Goal: Transaction & Acquisition: Subscribe to service/newsletter

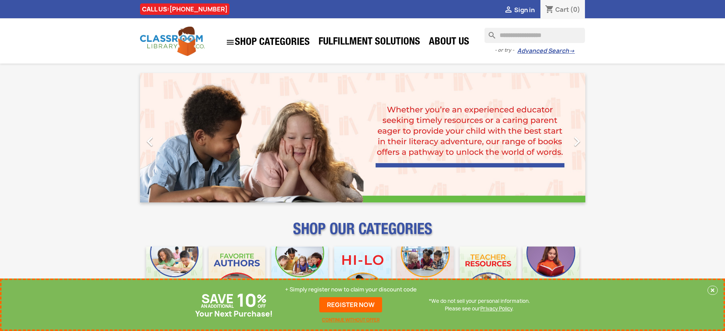
click at [351, 290] on p "+ Simply register now to claim your discount code" at bounding box center [351, 290] width 132 height 8
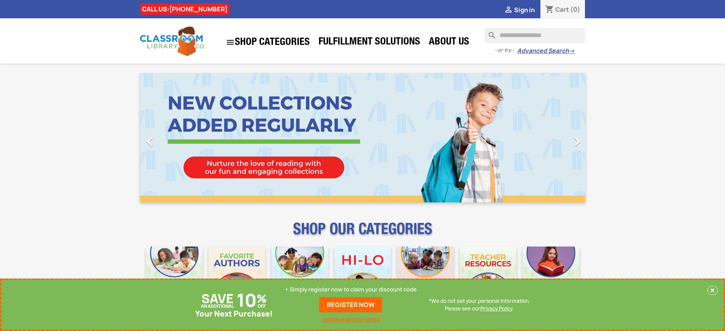
click at [351, 290] on p "+ Simply register now to claim your discount code" at bounding box center [351, 290] width 132 height 8
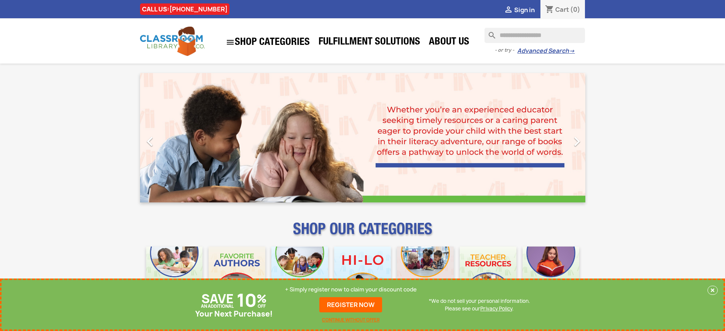
click at [351, 290] on p "+ Simply register now to claim your discount code" at bounding box center [351, 290] width 132 height 8
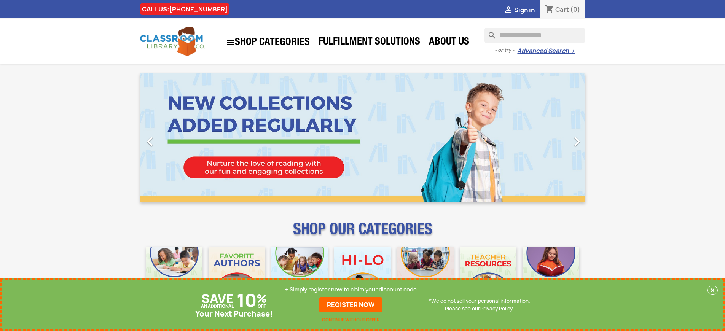
click at [351, 290] on p "+ Simply register now to claim your discount code" at bounding box center [351, 290] width 132 height 8
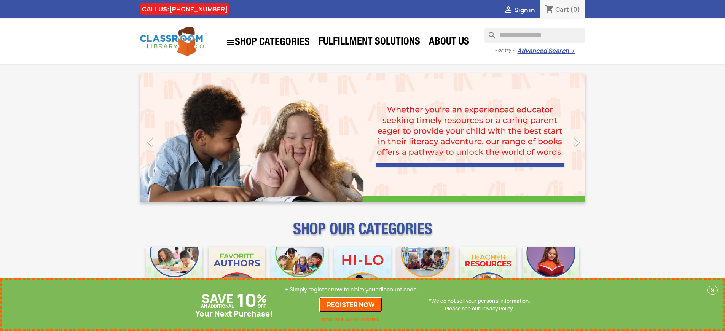
click at [351, 305] on link "REGISTER NOW" at bounding box center [350, 304] width 63 height 15
click at [351, 290] on p "+ Simply register now to claim your discount code" at bounding box center [351, 290] width 132 height 8
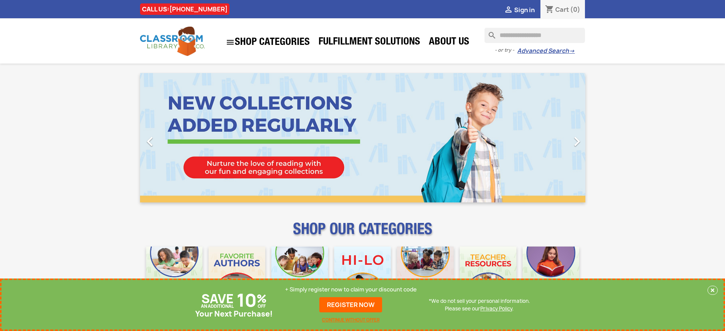
click at [351, 290] on p "+ Simply register now to claim your discount code" at bounding box center [351, 290] width 132 height 8
click at [351, 305] on link "REGISTER NOW" at bounding box center [350, 304] width 63 height 15
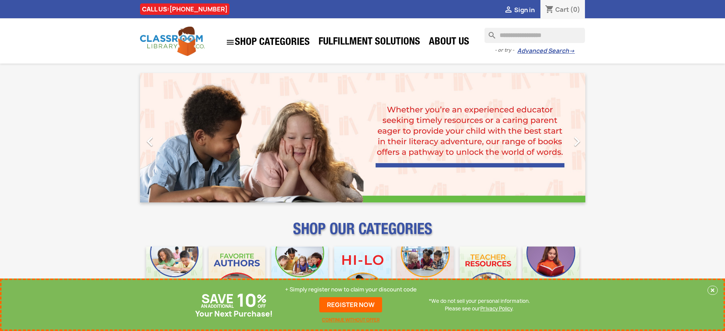
click at [351, 290] on p "+ Simply register now to claim your discount code" at bounding box center [351, 290] width 132 height 8
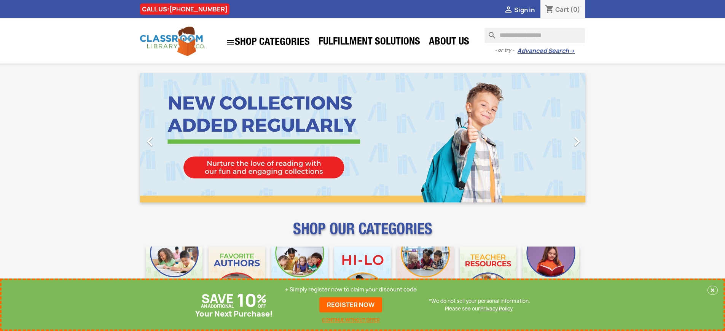
click at [351, 290] on p "+ Simply register now to claim your discount code" at bounding box center [351, 290] width 132 height 8
click at [351, 305] on link "REGISTER NOW" at bounding box center [350, 304] width 63 height 15
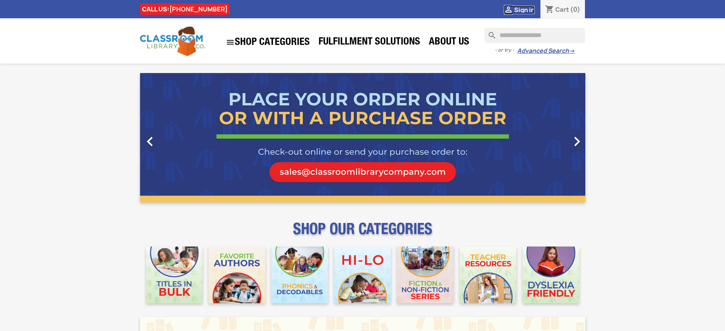
click at [524, 10] on span "Sign in" at bounding box center [524, 10] width 21 height 8
